Goal: Task Accomplishment & Management: Use online tool/utility

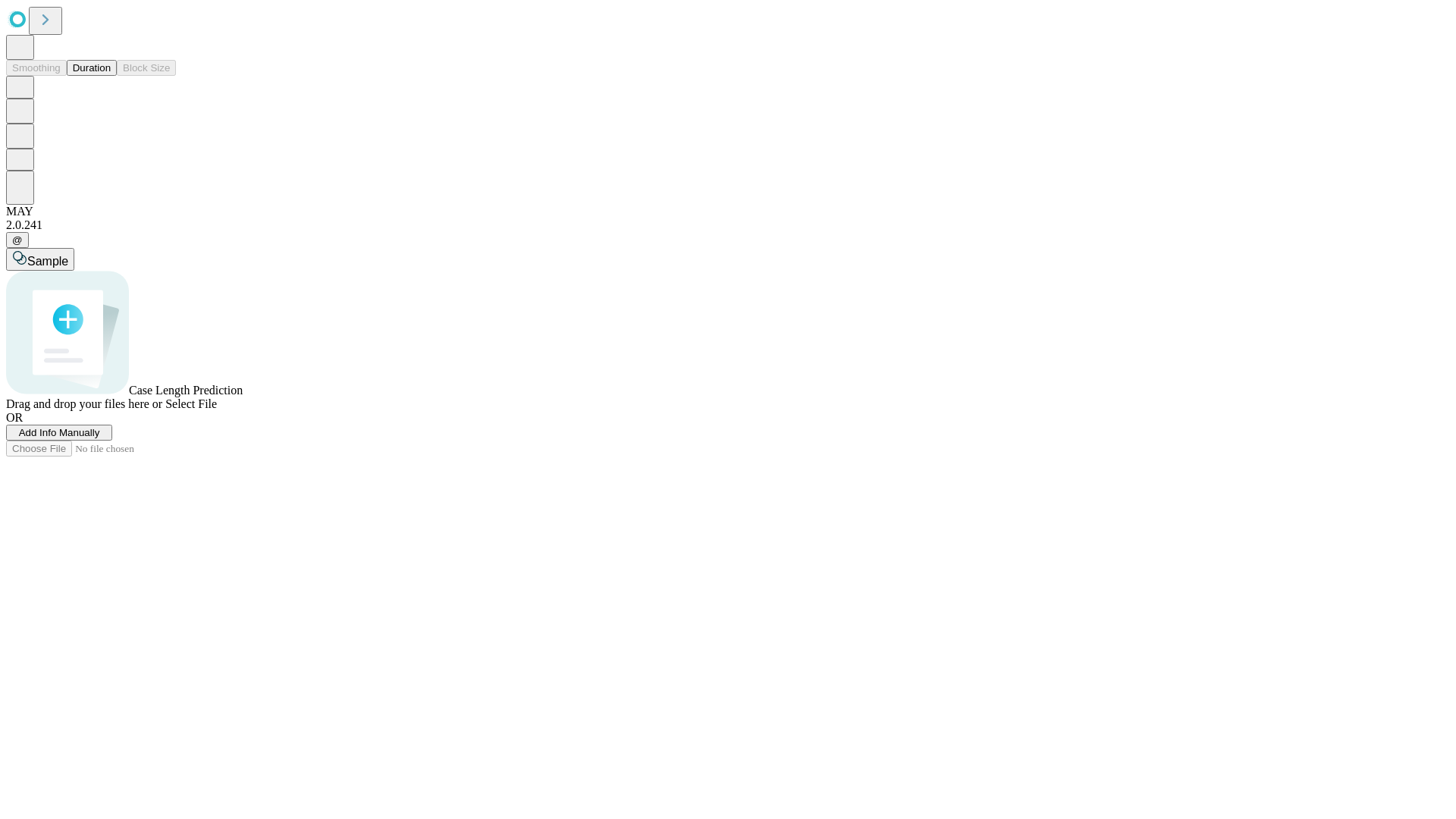
click at [111, 75] on button "Duration" at bounding box center [92, 67] width 50 height 16
click at [100, 438] on span "Add Info Manually" at bounding box center [60, 433] width 81 height 12
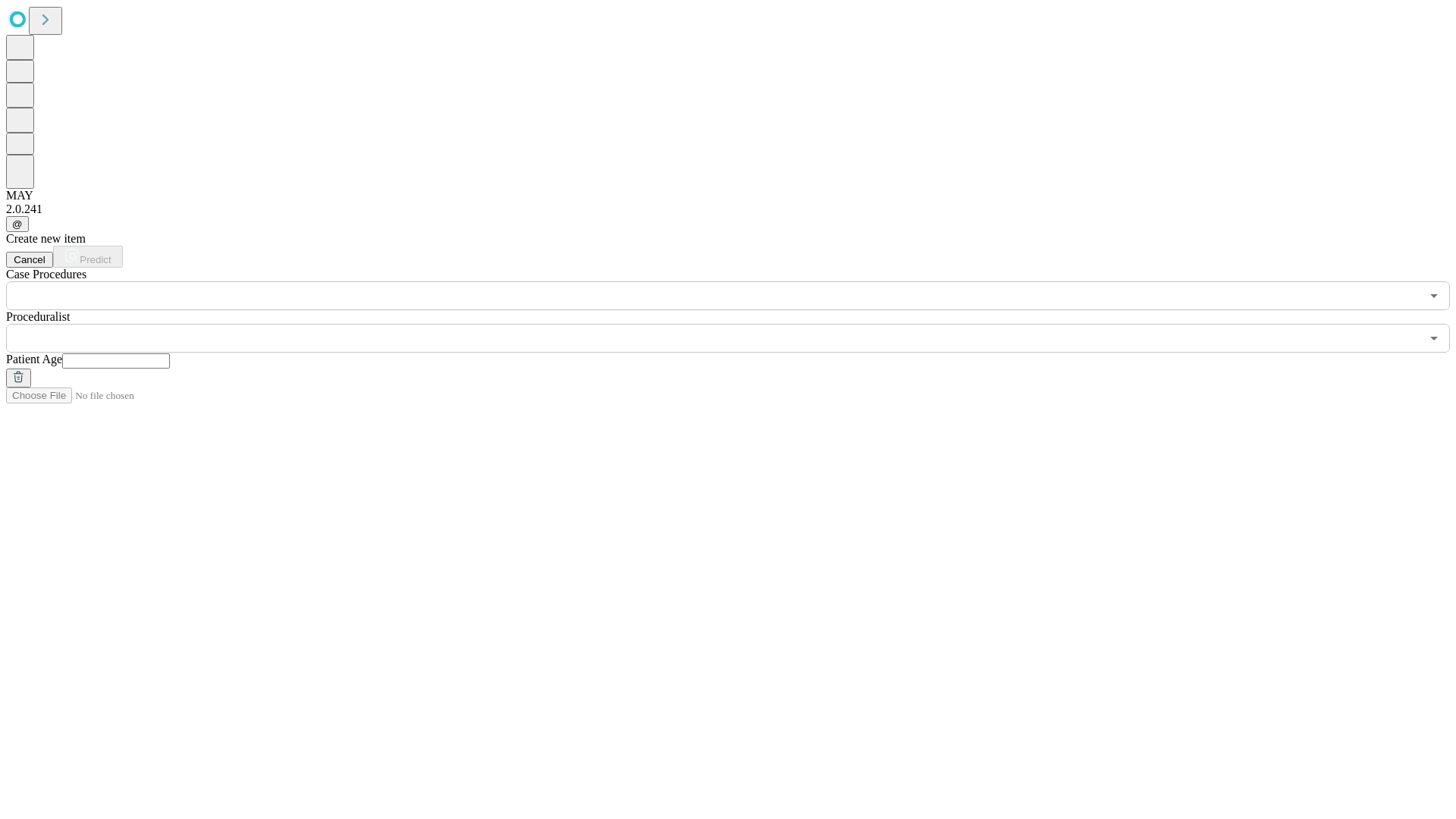
click at [170, 353] on input "text" at bounding box center [116, 360] width 107 height 15
type input "**"
click at [739, 324] on input "text" at bounding box center [713, 338] width 1414 height 29
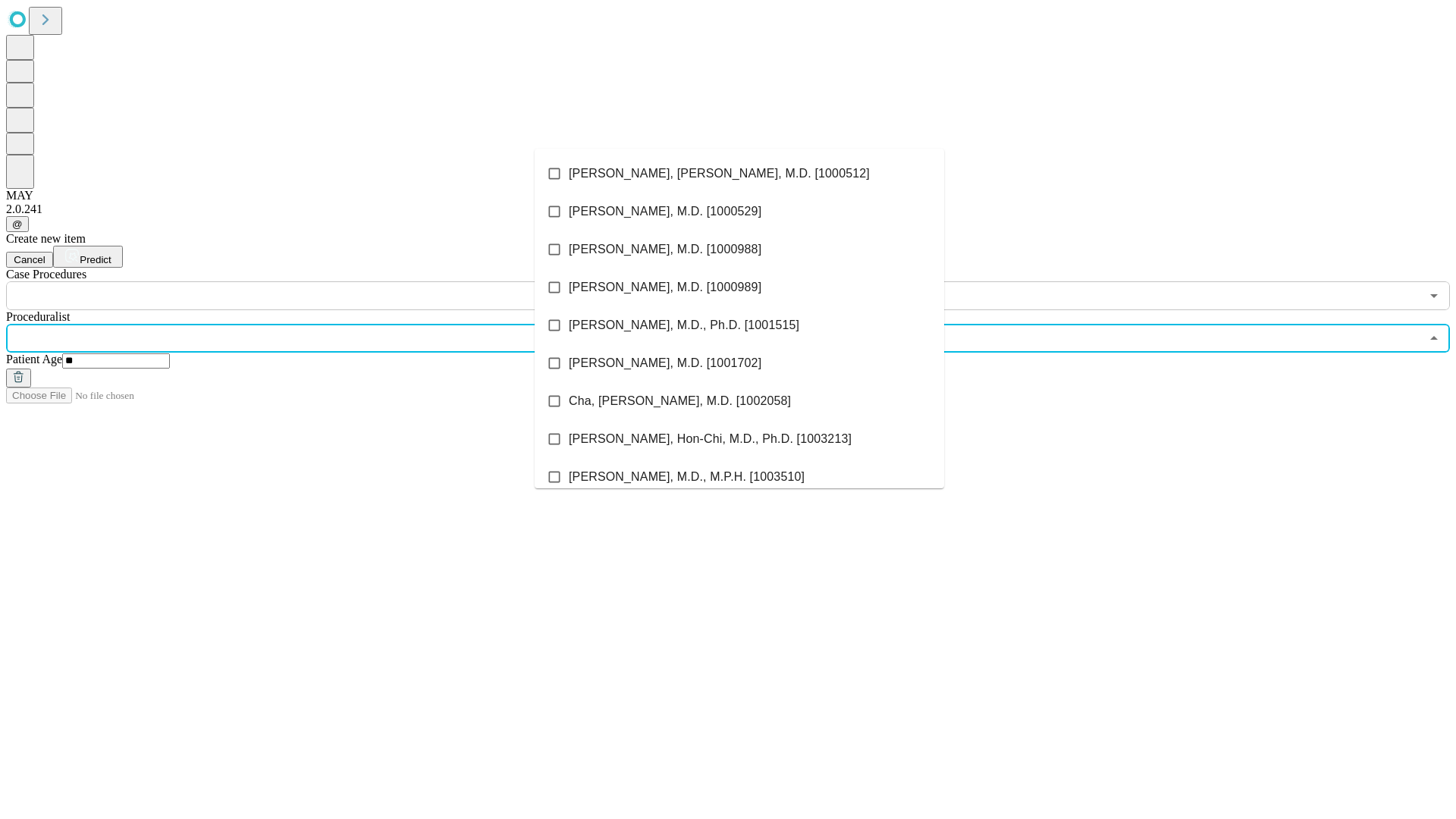
click at [740, 174] on li "[PERSON_NAME], [PERSON_NAME], M.D. [1000512]" at bounding box center [739, 173] width 409 height 38
click at [319, 281] on input "text" at bounding box center [713, 295] width 1414 height 29
